Goal: Task Accomplishment & Management: Manage account settings

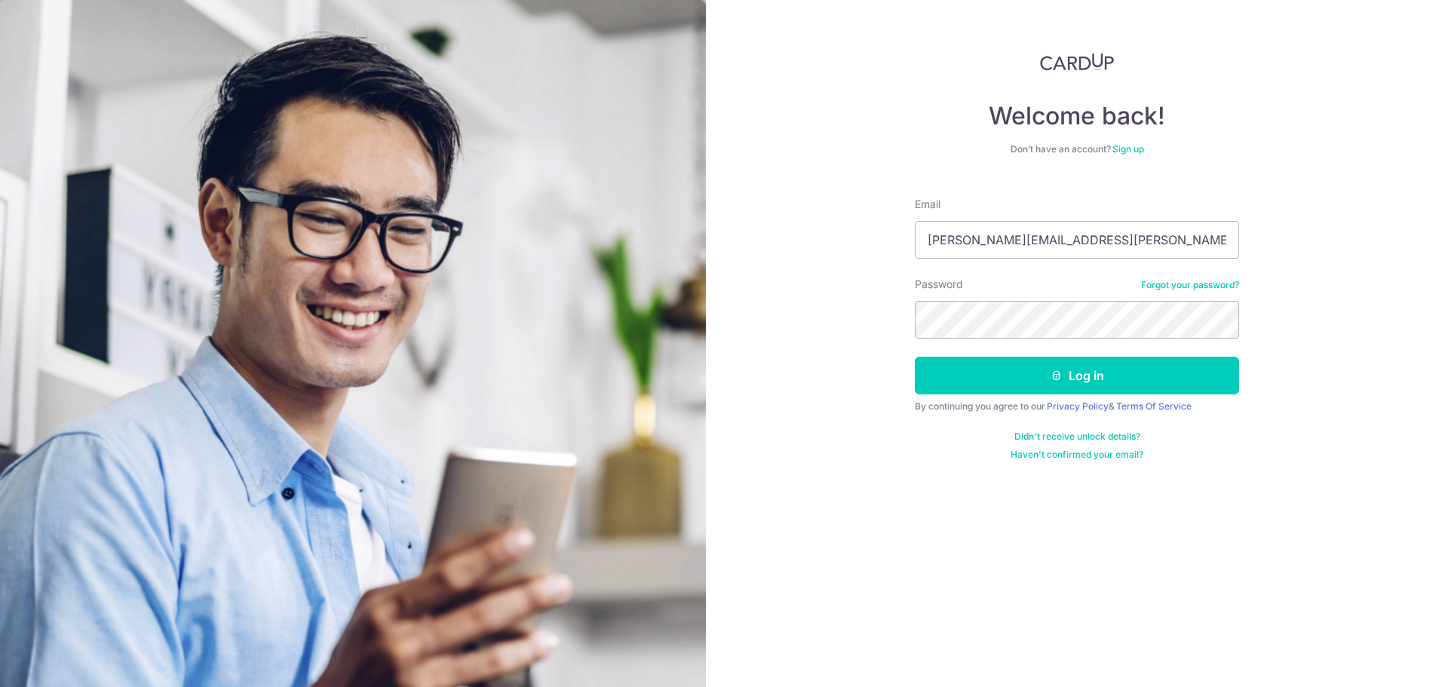
drag, startPoint x: 1112, startPoint y: 229, endPoint x: 789, endPoint y: 245, distance: 323.2
click at [800, 247] on div "Welcome back! Don’t have an account? Sign up Email daniel.leow@addcel.sg Passwo…" at bounding box center [1077, 343] width 742 height 687
type input "dangoneinsane@hotmail.com"
click at [915, 357] on button "Log in" at bounding box center [1077, 376] width 324 height 38
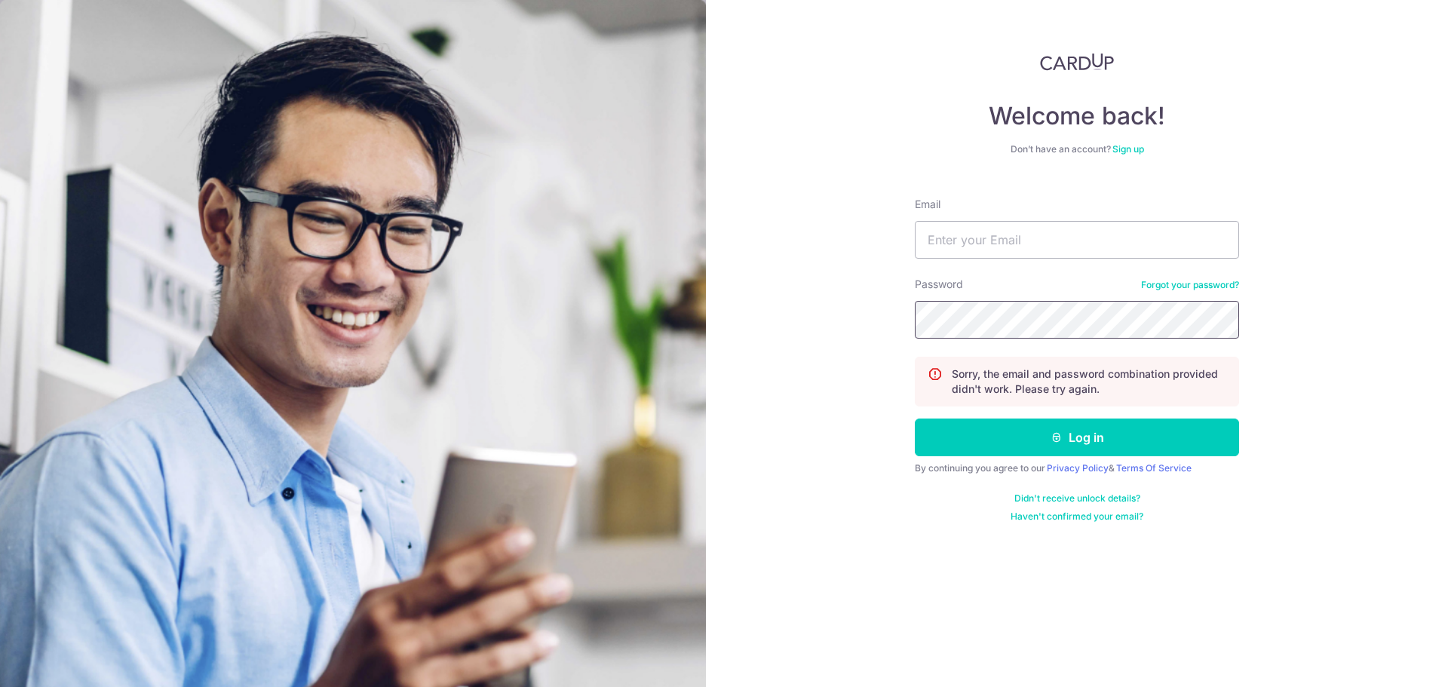
click at [915, 419] on button "Log in" at bounding box center [1077, 438] width 324 height 38
click at [1002, 240] on input "Email" at bounding box center [1077, 240] width 324 height 38
click at [1002, 223] on input "Email" at bounding box center [1077, 240] width 324 height 38
